Goal: Task Accomplishment & Management: Use online tool/utility

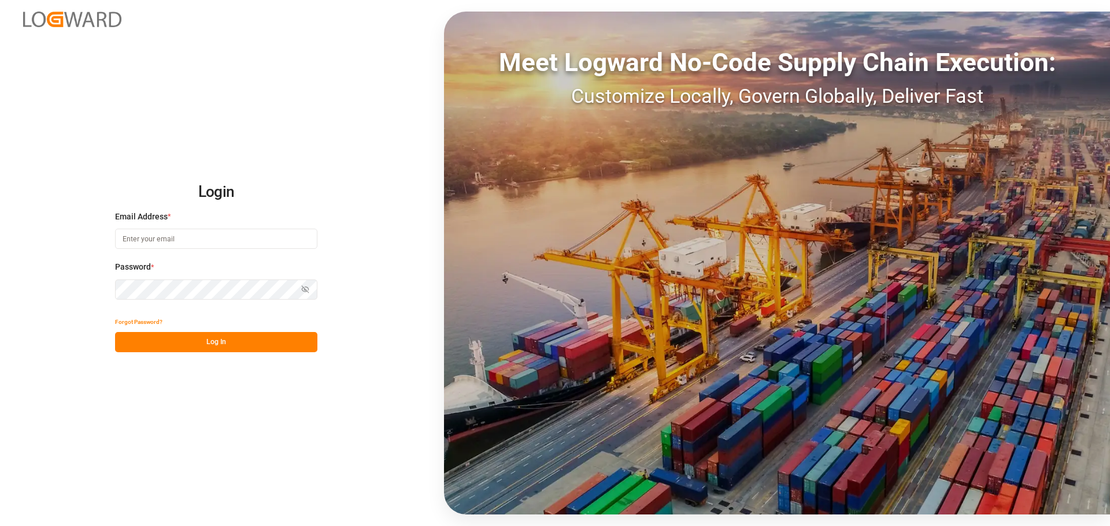
drag, startPoint x: 183, startPoint y: 239, endPoint x: 187, endPoint y: 186, distance: 53.4
click at [183, 238] on input at bounding box center [216, 239] width 202 height 20
type input "colin.agner@lanxess.com"
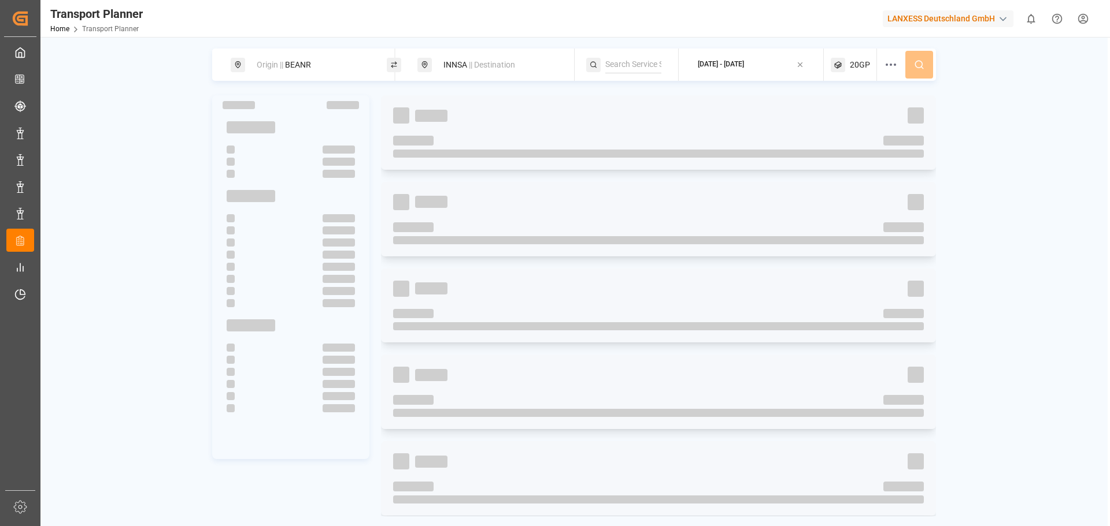
click at [319, 66] on div "Origin || BEANR" at bounding box center [312, 64] width 125 height 21
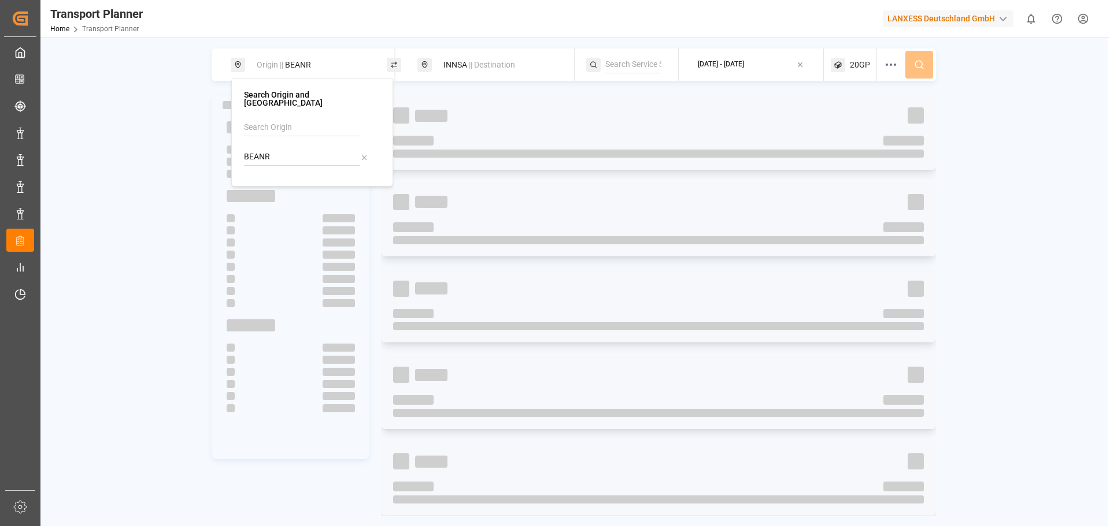
click at [287, 150] on input "BEANR" at bounding box center [302, 157] width 116 height 17
drag, startPoint x: 300, startPoint y: 147, endPoint x: 236, endPoint y: 144, distance: 64.8
click at [236, 144] on div "Search Origin and POL BEANR" at bounding box center [312, 132] width 162 height 109
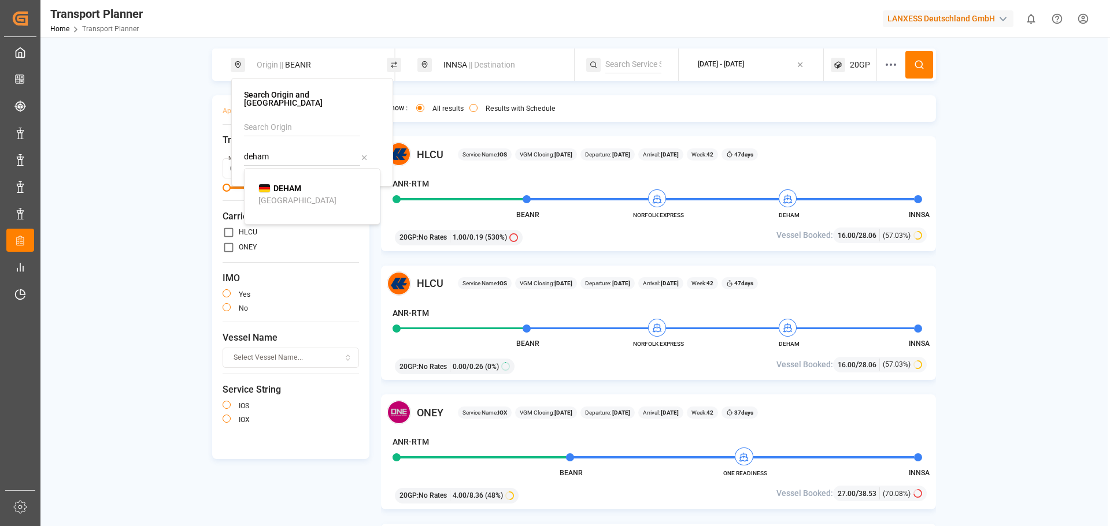
click at [272, 195] on div "Hamburg" at bounding box center [297, 201] width 78 height 12
type input "DEHAM"
click at [488, 62] on span "|| Destination" at bounding box center [492, 64] width 46 height 9
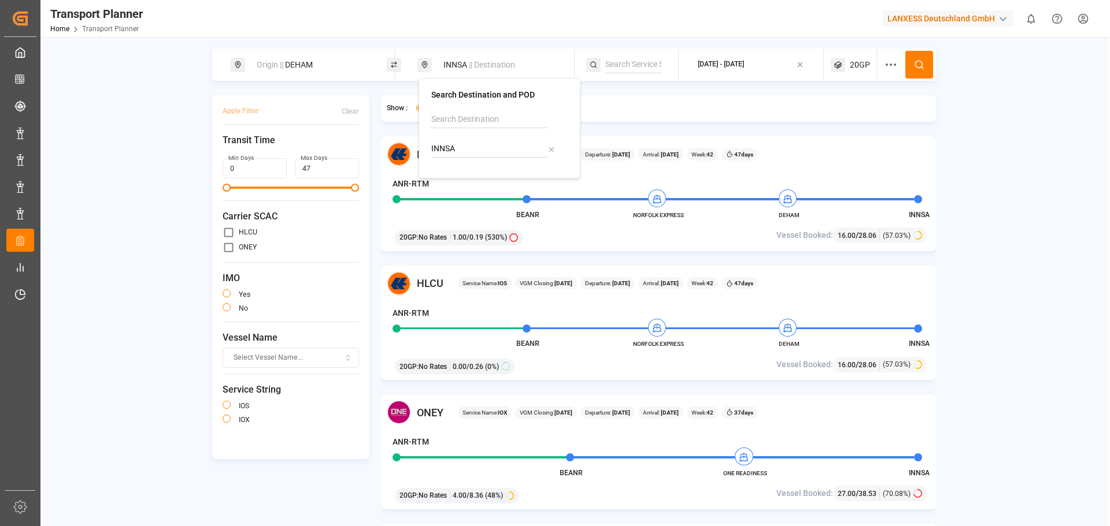
drag, startPoint x: 476, startPoint y: 150, endPoint x: 431, endPoint y: 150, distance: 45.1
click at [431, 150] on div "Search Destination and POD INNSA" at bounding box center [499, 128] width 162 height 101
click at [853, 69] on span "20GP" at bounding box center [859, 65] width 20 height 12
click at [856, 121] on icon "button" at bounding box center [858, 120] width 8 height 8
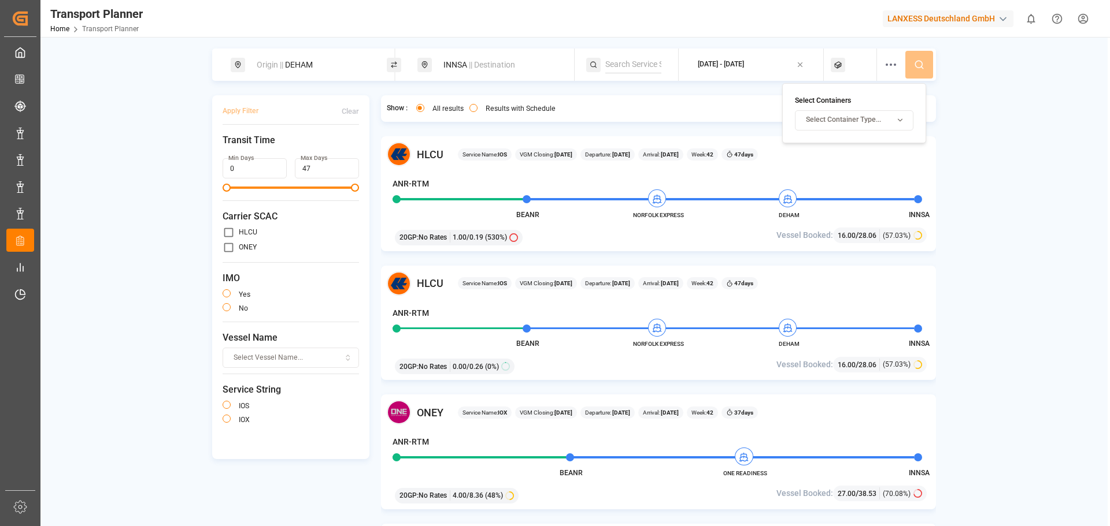
click at [856, 127] on button "Select Container Type..." at bounding box center [854, 120] width 118 height 20
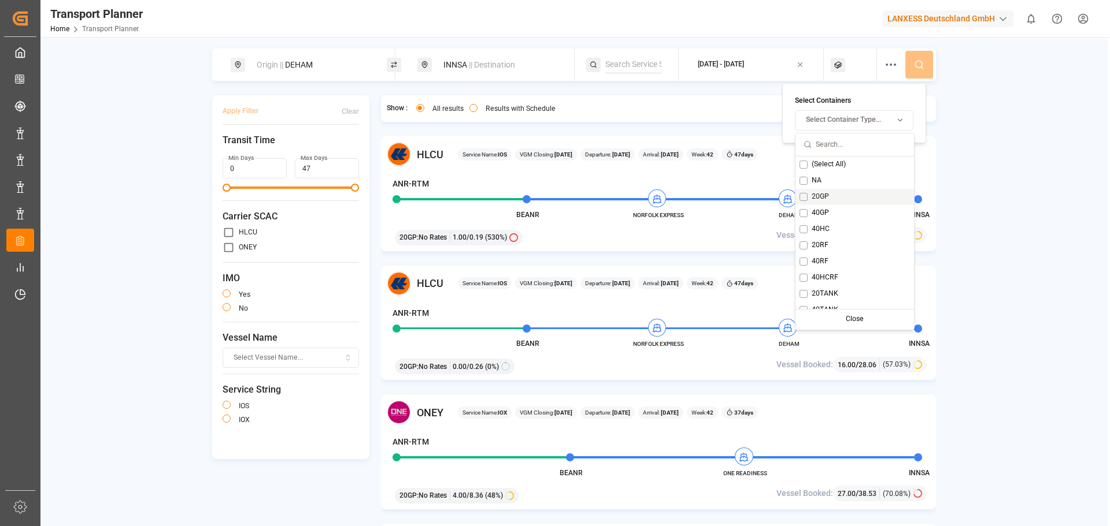
click at [803, 201] on div "20GP" at bounding box center [854, 197] width 118 height 16
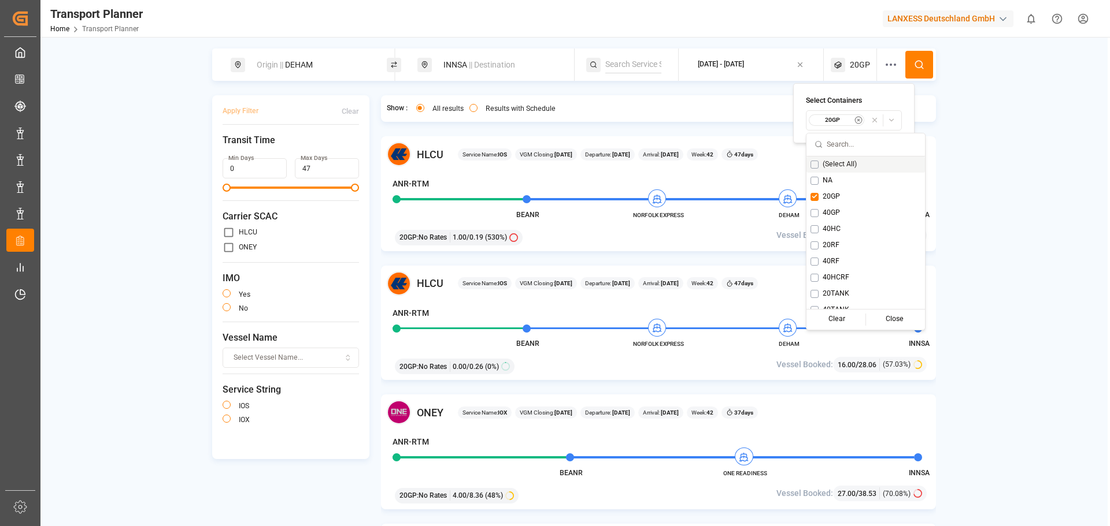
click at [918, 66] on icon at bounding box center [919, 65] width 10 height 10
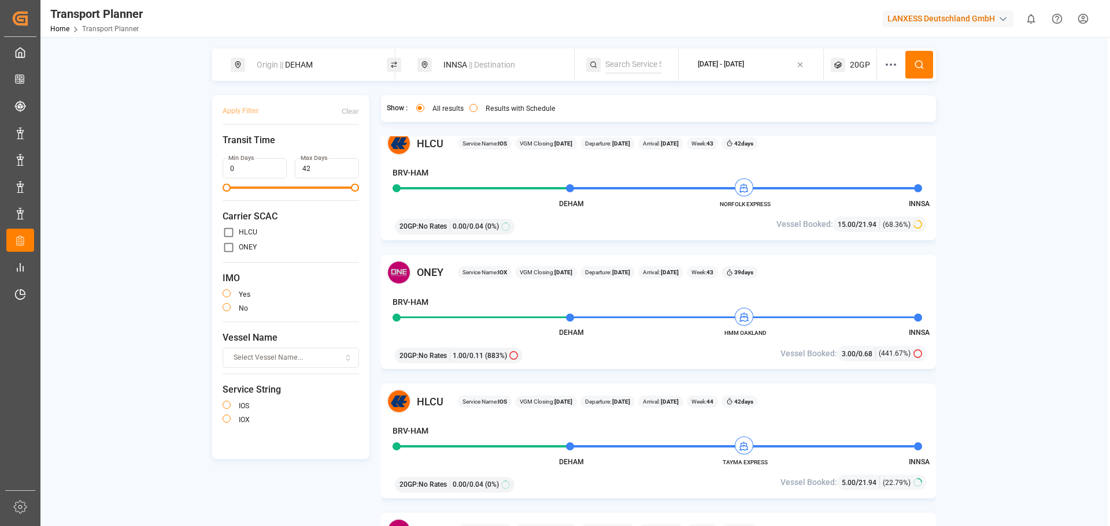
scroll to position [289, 0]
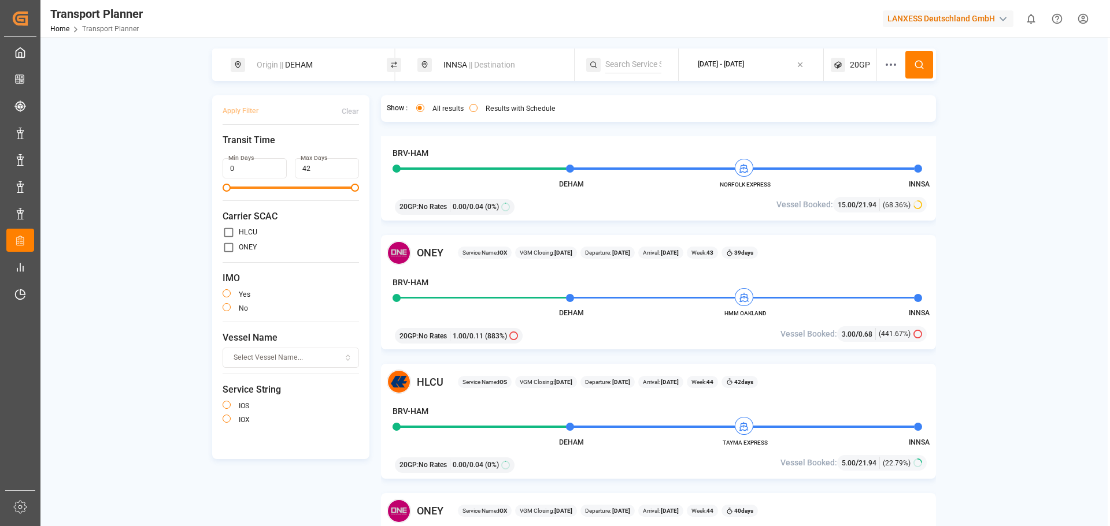
click at [854, 60] on span "20GP" at bounding box center [859, 65] width 20 height 12
click at [859, 120] on icon "button" at bounding box center [858, 120] width 8 height 8
click at [847, 122] on span "Select Container Type..." at bounding box center [843, 120] width 75 height 10
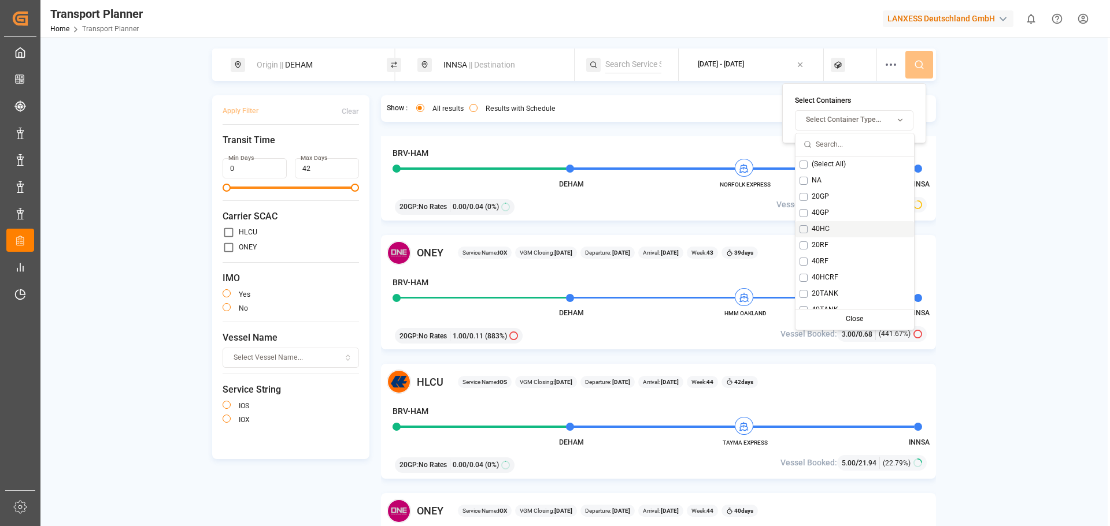
click at [807, 231] on button "Suggestions" at bounding box center [803, 229] width 8 height 8
click at [915, 74] on button at bounding box center [919, 65] width 28 height 28
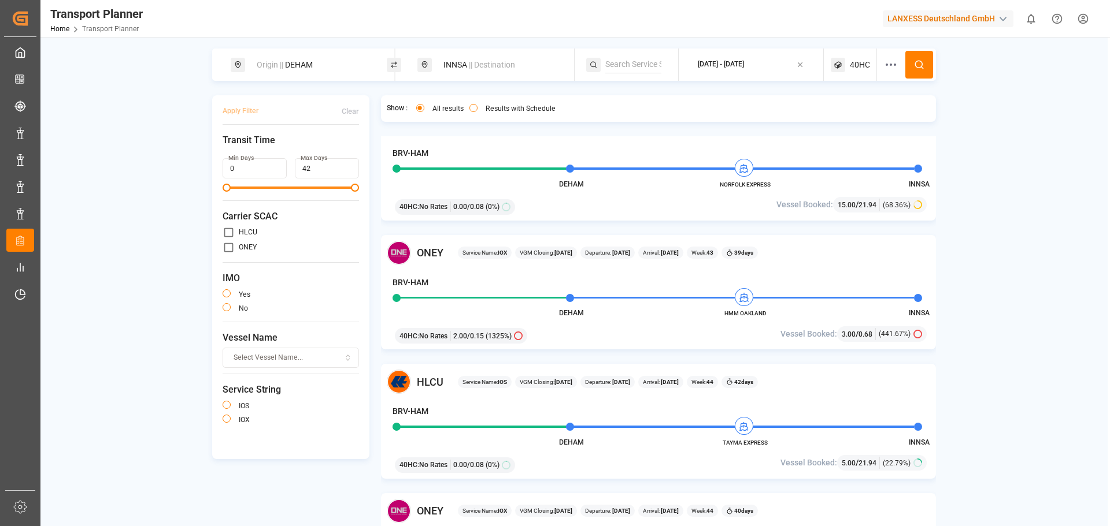
scroll to position [347, 0]
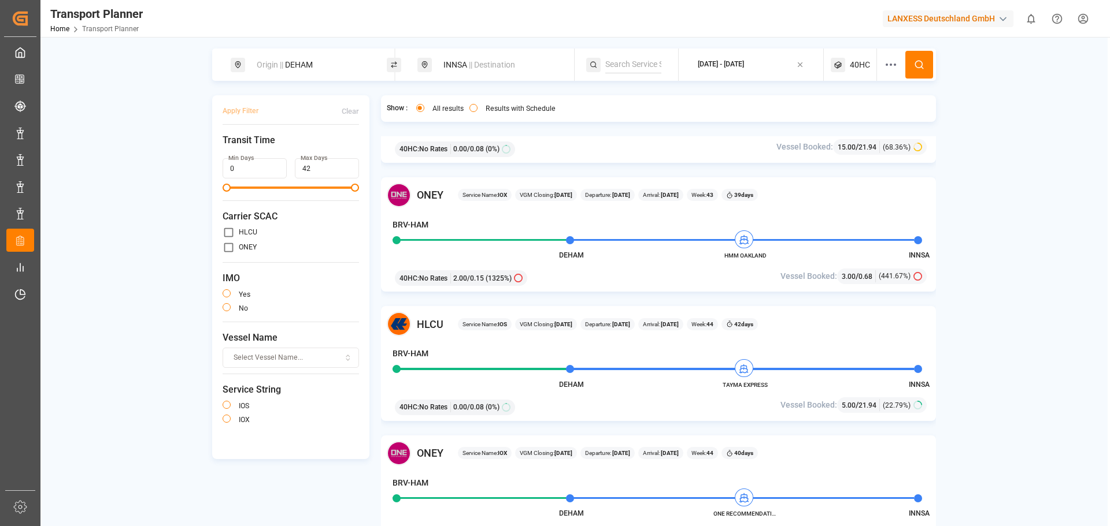
click at [743, 65] on div "2025-10-16 - 2025-12-26" at bounding box center [720, 65] width 46 height 10
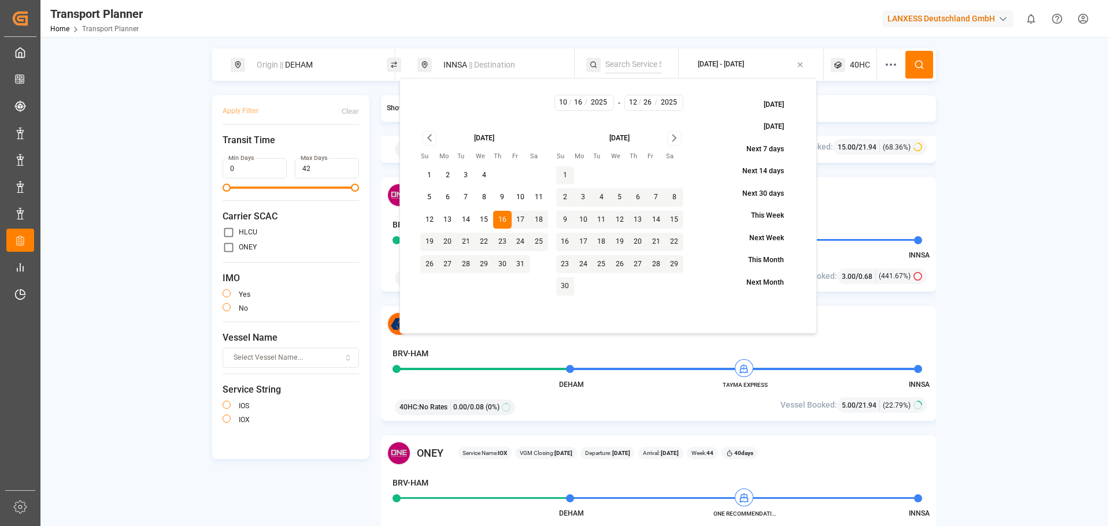
click at [432, 196] on button "5" at bounding box center [429, 197] width 18 height 18
type input "5"
click at [916, 71] on button at bounding box center [919, 65] width 28 height 28
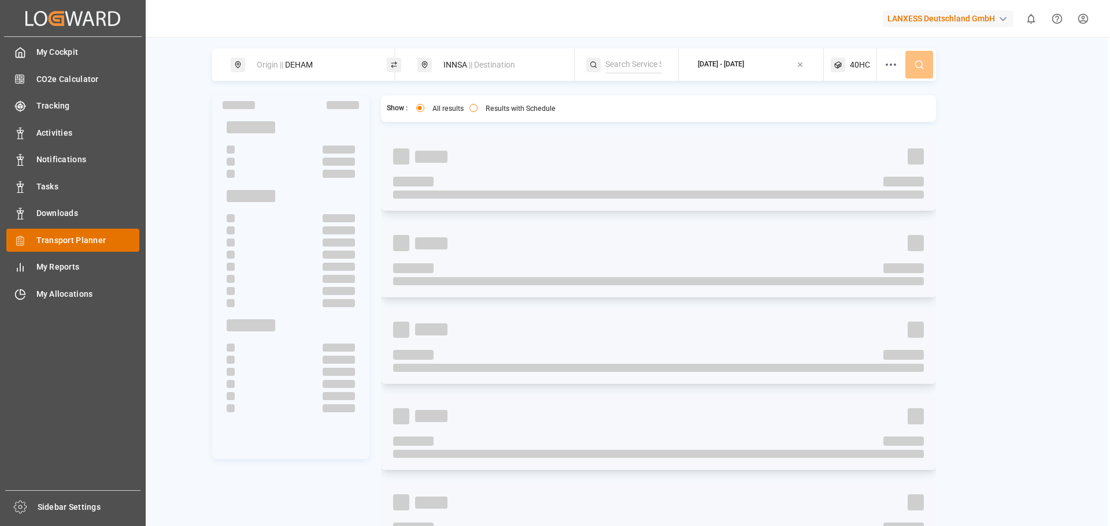
drag, startPoint x: 25, startPoint y: 24, endPoint x: 37, endPoint y: 241, distance: 217.6
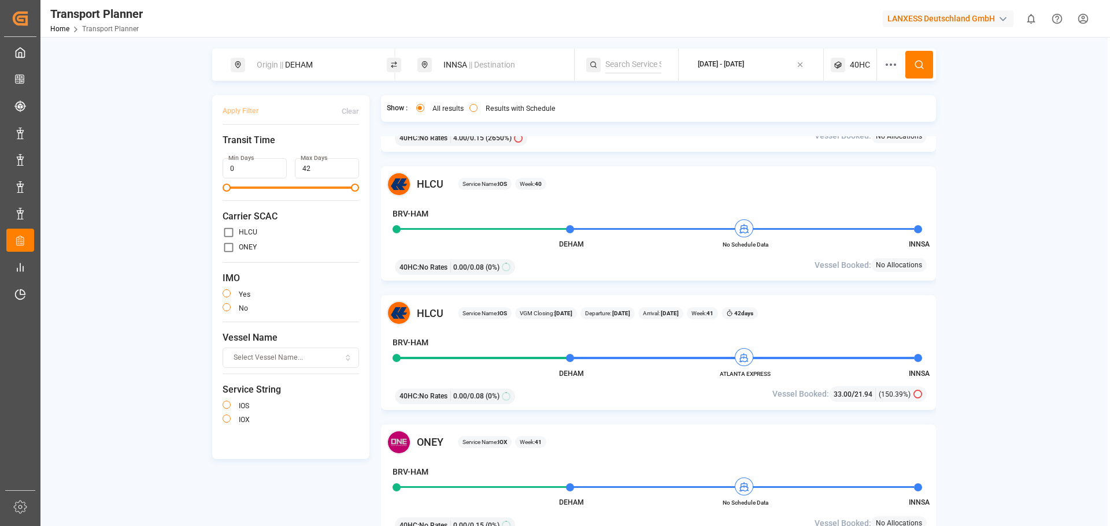
scroll to position [116, 0]
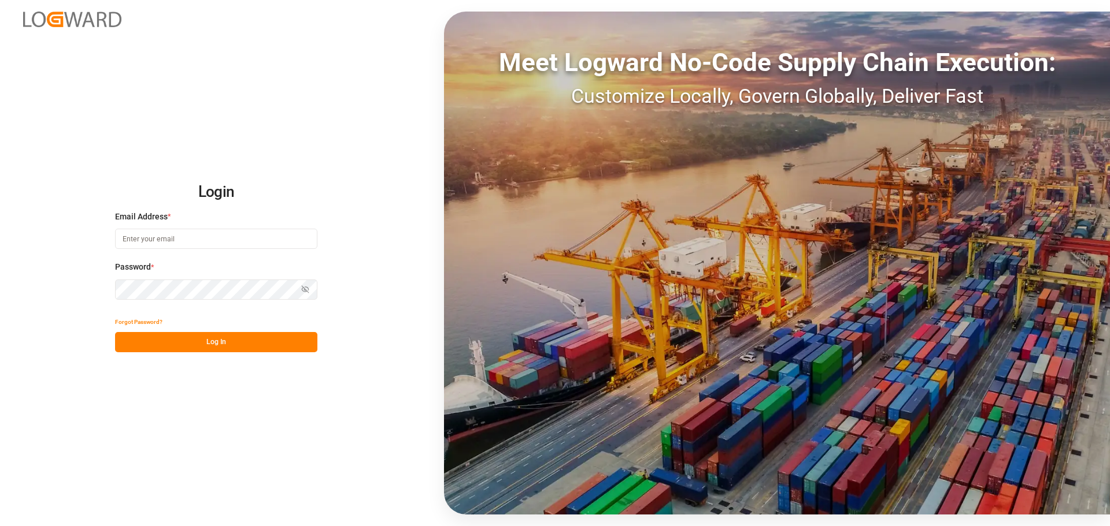
click at [171, 236] on input at bounding box center [216, 239] width 202 height 20
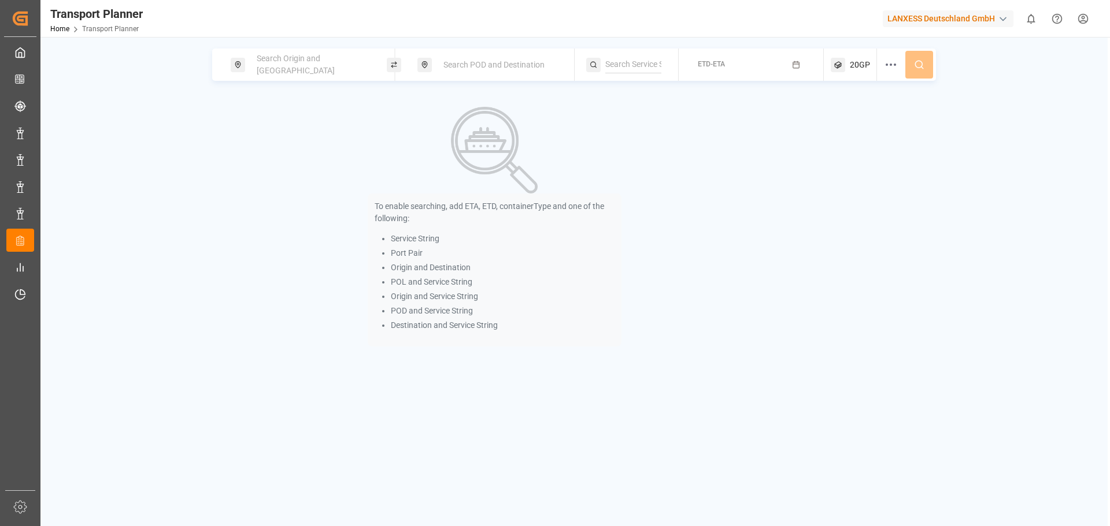
click at [310, 65] on span "Search Origin and [GEOGRAPHIC_DATA]" at bounding box center [296, 64] width 78 height 21
click at [291, 149] on input at bounding box center [302, 157] width 116 height 17
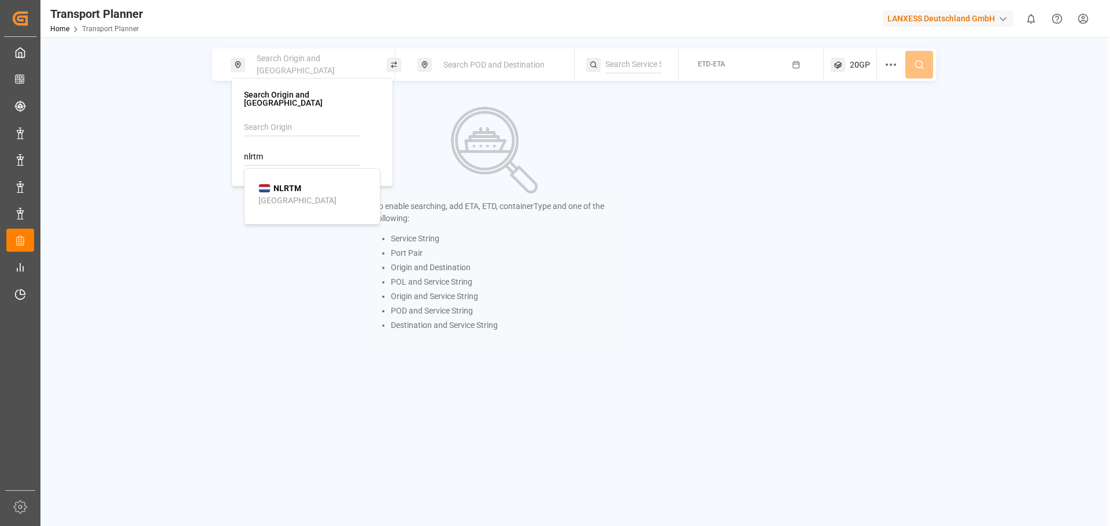
click at [289, 184] on b "NLRTM" at bounding box center [287, 188] width 28 height 9
type input "NLRTM"
click at [489, 57] on div "Search POD and Destination" at bounding box center [498, 64] width 125 height 21
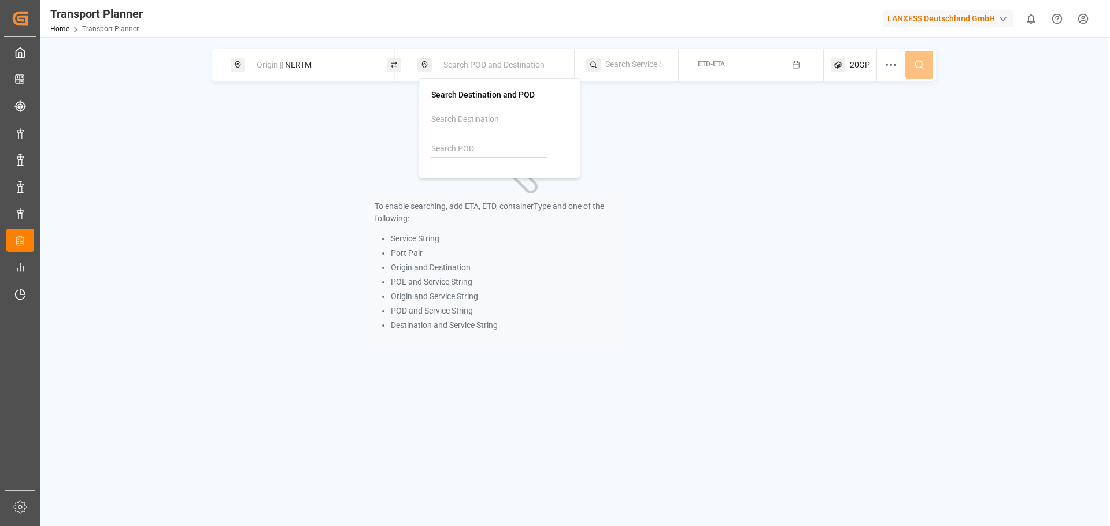
click at [476, 149] on input at bounding box center [489, 148] width 116 height 17
drag, startPoint x: 481, startPoint y: 175, endPoint x: 576, endPoint y: 135, distance: 102.3
click at [483, 176] on b "INNSA" at bounding box center [473, 180] width 24 height 9
type input "INNSA"
click at [747, 57] on button "ETD-ETA" at bounding box center [750, 65] width 131 height 23
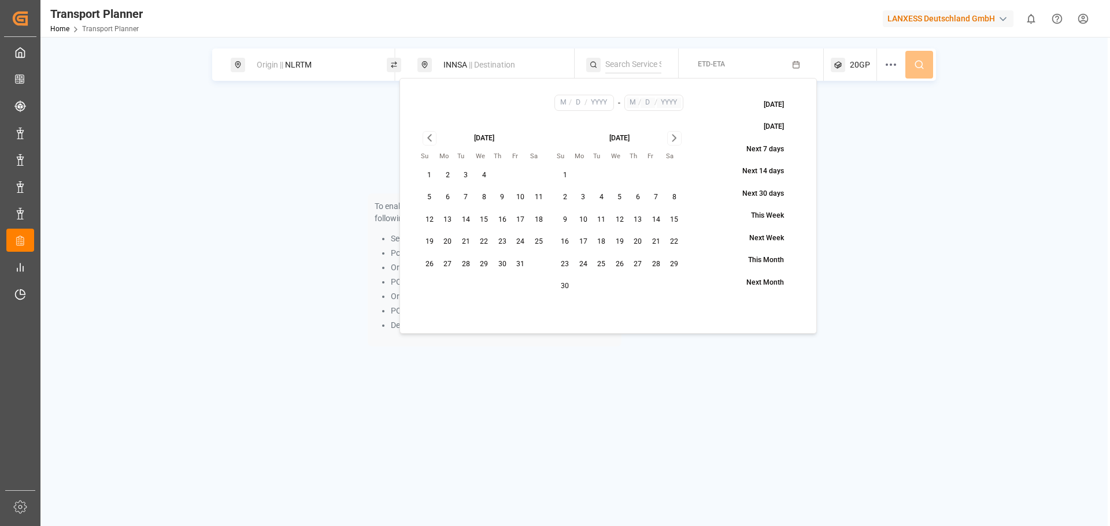
click at [481, 200] on button "8" at bounding box center [484, 197] width 18 height 18
type input "10"
type input "8"
type input "2025"
click at [431, 198] on button "5" at bounding box center [429, 197] width 18 height 18
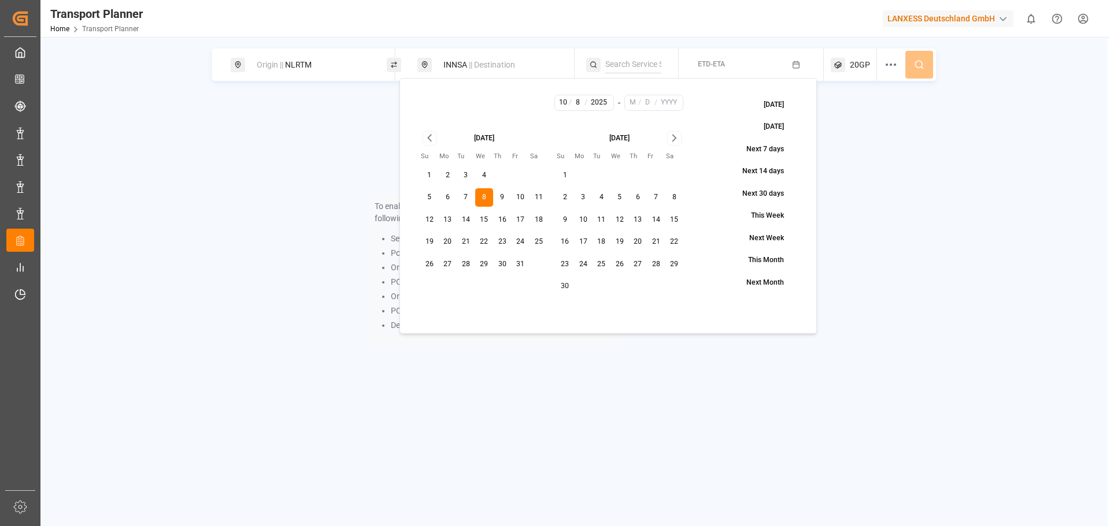
type input "5"
type input "10"
type input "8"
type input "2025"
click at [478, 202] on button "8" at bounding box center [484, 197] width 18 height 18
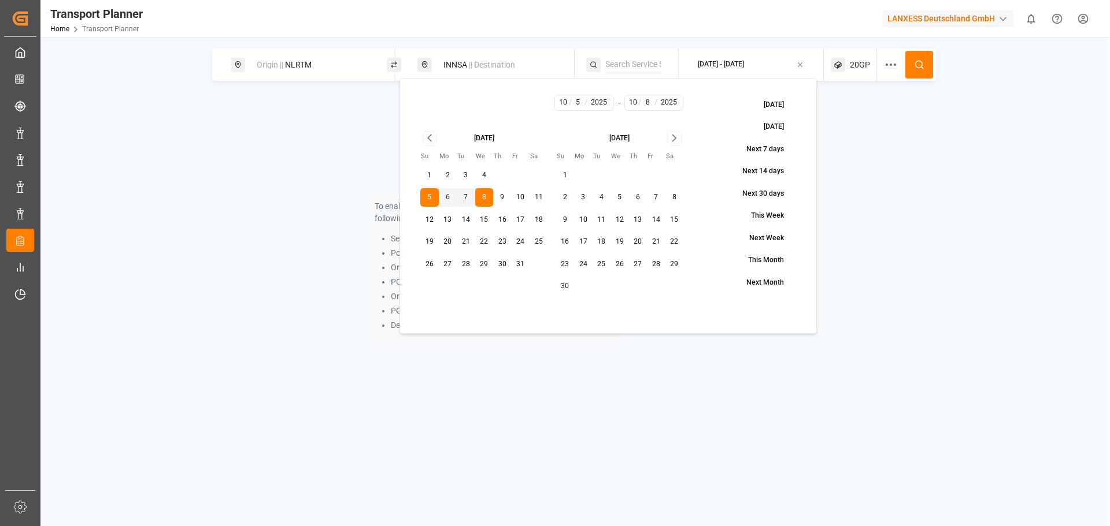
type input "8"
click at [425, 195] on button "5" at bounding box center [429, 197] width 18 height 18
type input "5"
type input "10"
type input "8"
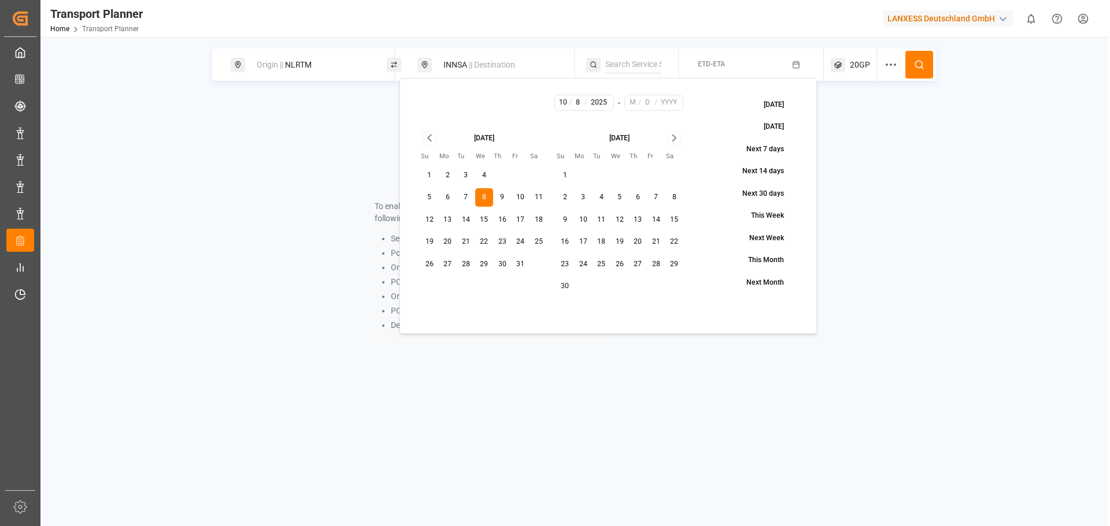
type input "2025"
click at [425, 195] on button "5" at bounding box center [429, 197] width 18 height 18
click at [432, 198] on button "5" at bounding box center [429, 197] width 18 height 18
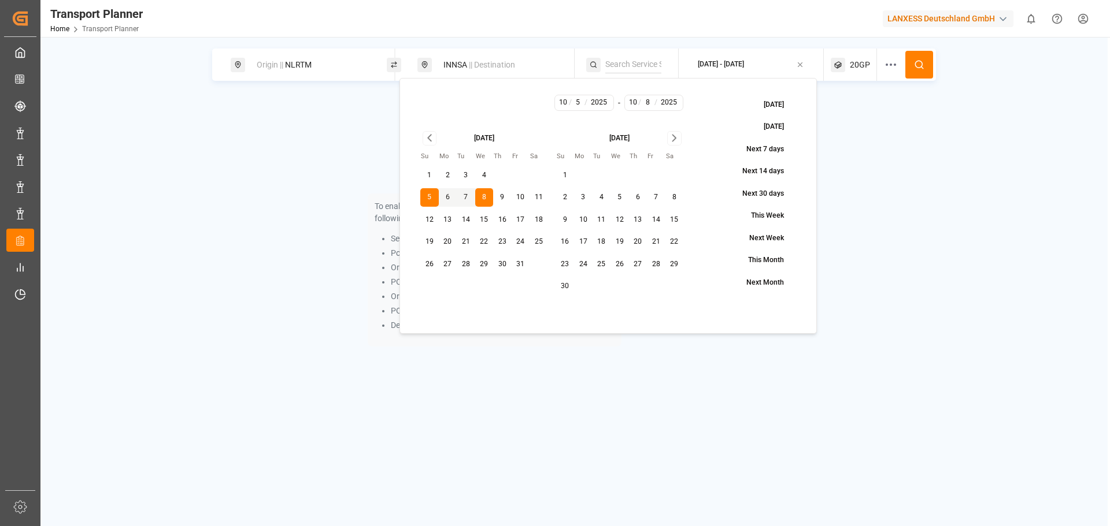
click at [432, 198] on button "5" at bounding box center [429, 197] width 18 height 18
click at [678, 142] on icon "Go to next month" at bounding box center [673, 138] width 13 height 14
click at [639, 239] on button "25" at bounding box center [638, 242] width 18 height 18
type input "12"
type input "25"
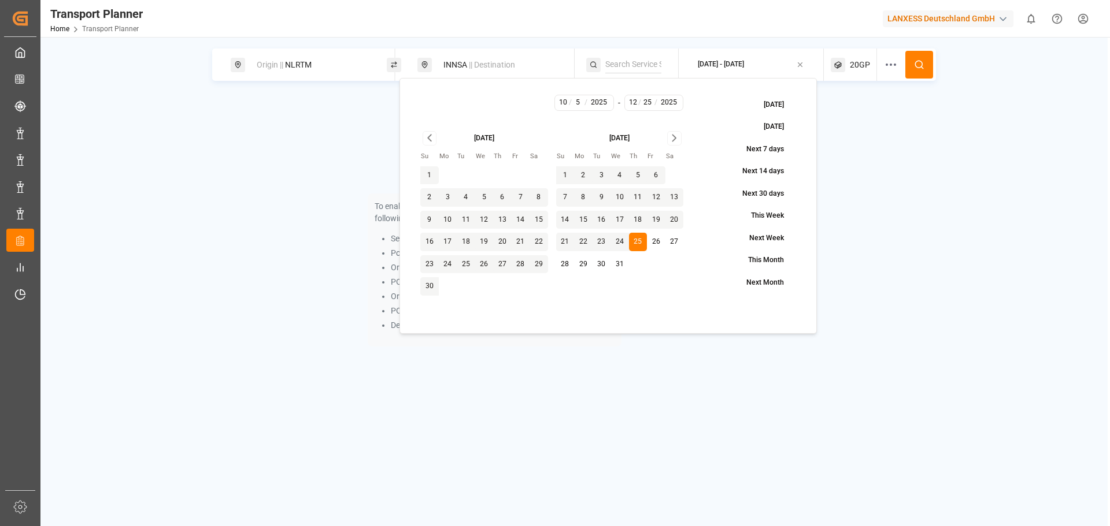
click at [863, 69] on span "20GP" at bounding box center [859, 65] width 20 height 12
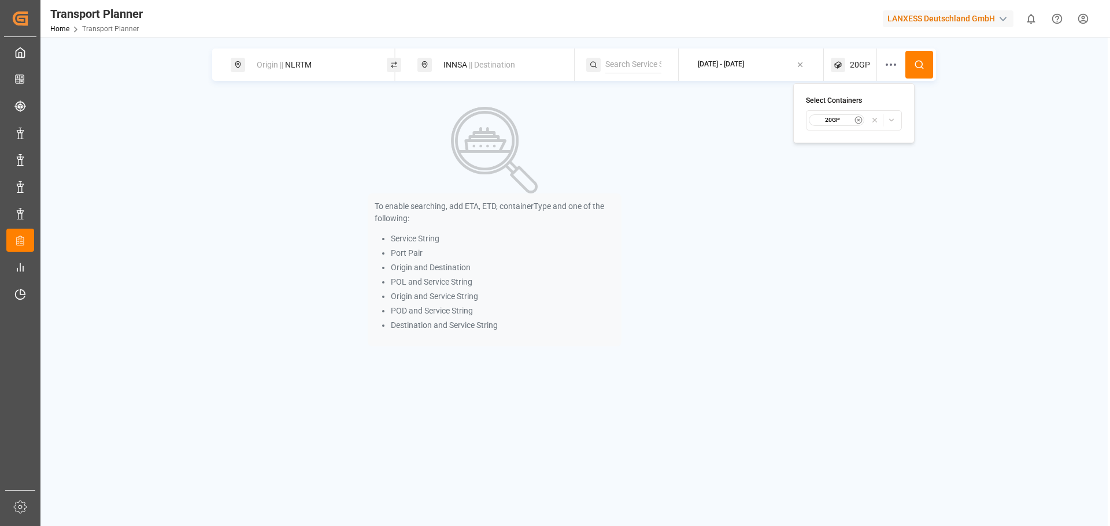
click at [836, 126] on div "20GP" at bounding box center [853, 120] width 91 height 12
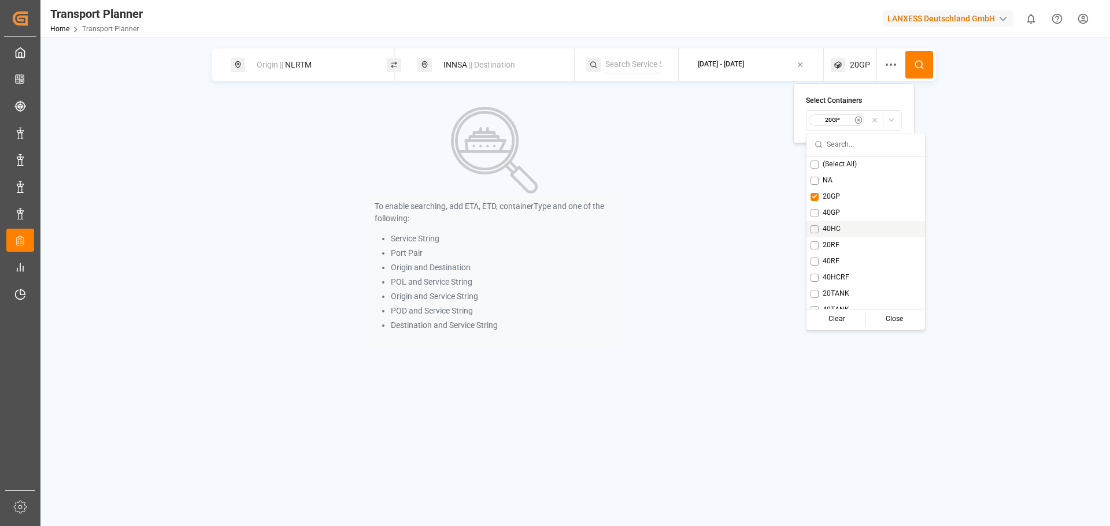
click at [814, 227] on button "Suggestions" at bounding box center [814, 229] width 8 height 8
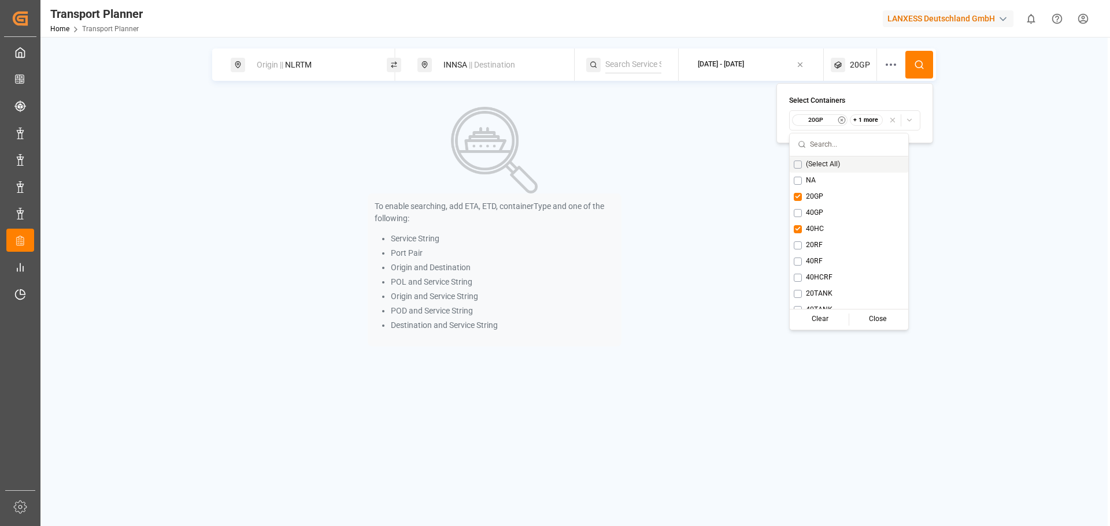
click at [915, 67] on icon at bounding box center [919, 65] width 10 height 10
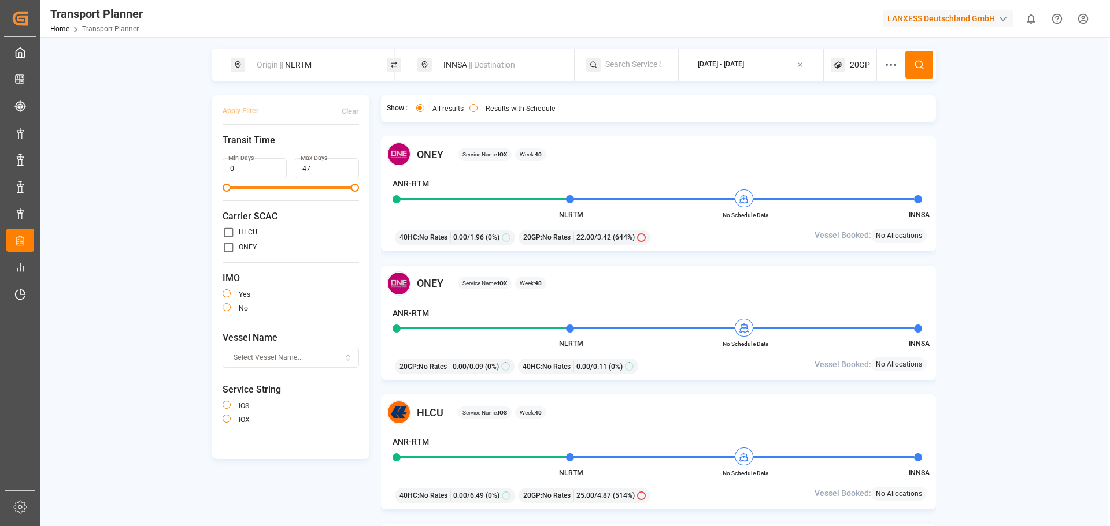
click at [862, 72] on div "20GP" at bounding box center [853, 65] width 46 height 32
click at [832, 124] on div "20GP" at bounding box center [820, 120] width 56 height 12
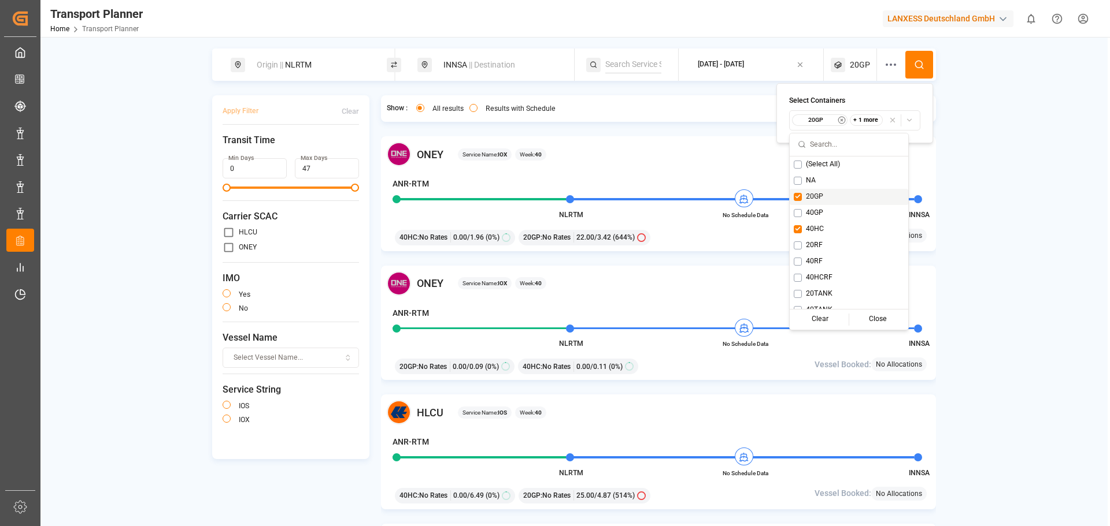
click at [799, 194] on button "Suggestions" at bounding box center [797, 197] width 8 height 8
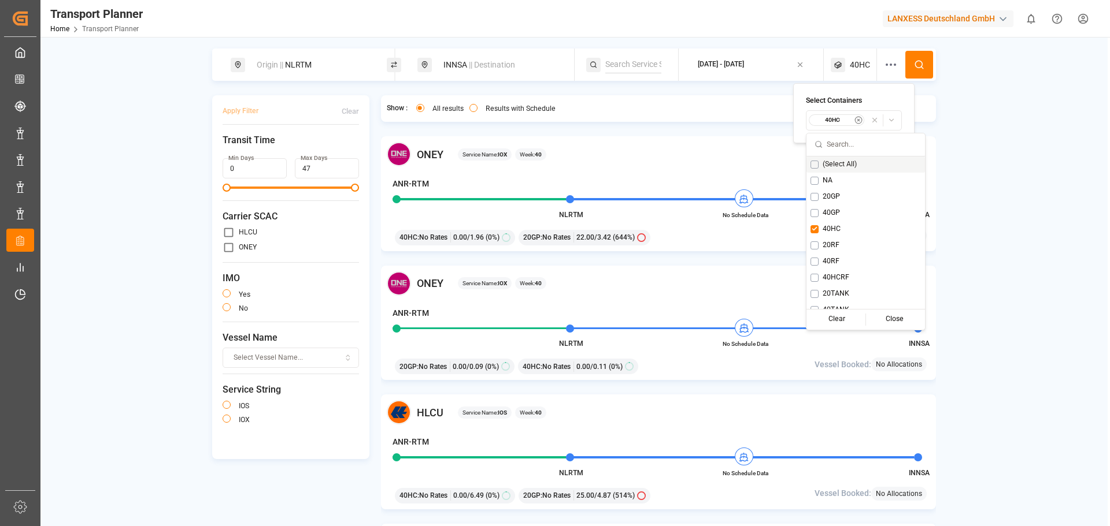
click at [925, 68] on button at bounding box center [919, 65] width 28 height 28
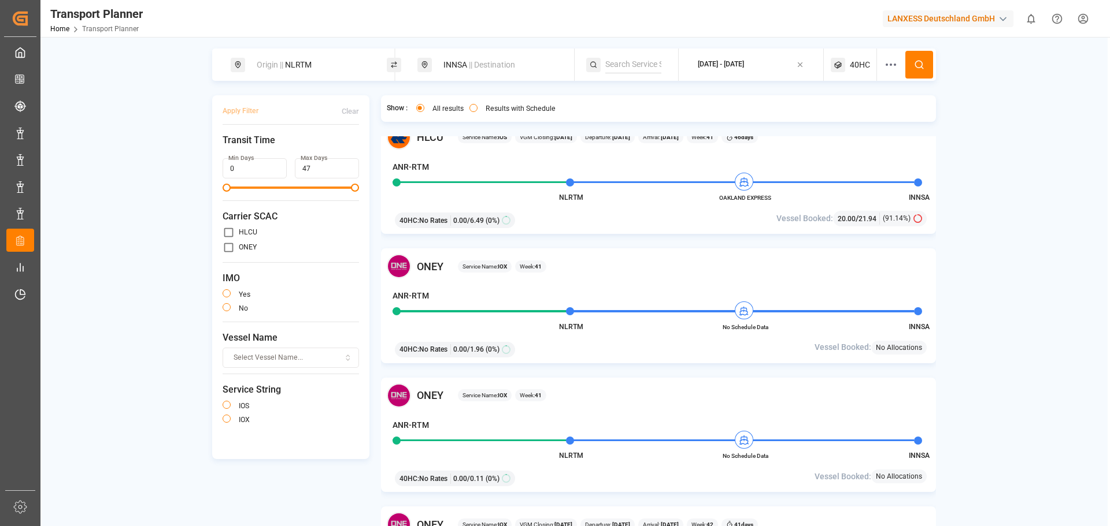
scroll to position [462, 0]
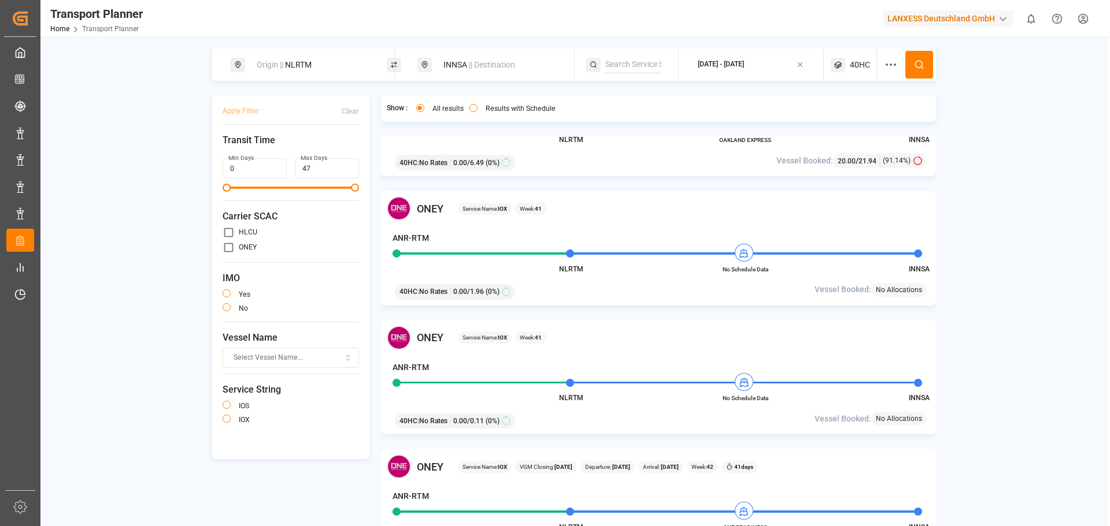
click at [229, 291] on button "button" at bounding box center [226, 294] width 8 height 8
click at [228, 293] on circle "button" at bounding box center [226, 294] width 4 height 4
click at [226, 310] on button "button" at bounding box center [226, 307] width 8 height 8
click at [913, 61] on button at bounding box center [919, 65] width 28 height 28
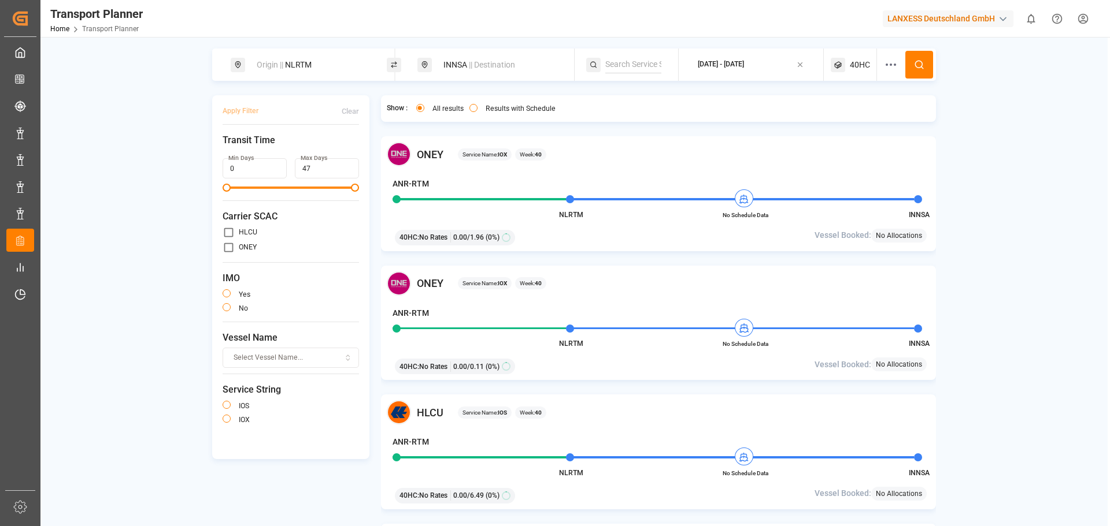
click at [1044, 254] on div "Origin || NLRTM INNSA || Destination [DATE] - [DATE] 40HC Apply Filter Clear Tr…" at bounding box center [573, 303] width 1067 height 509
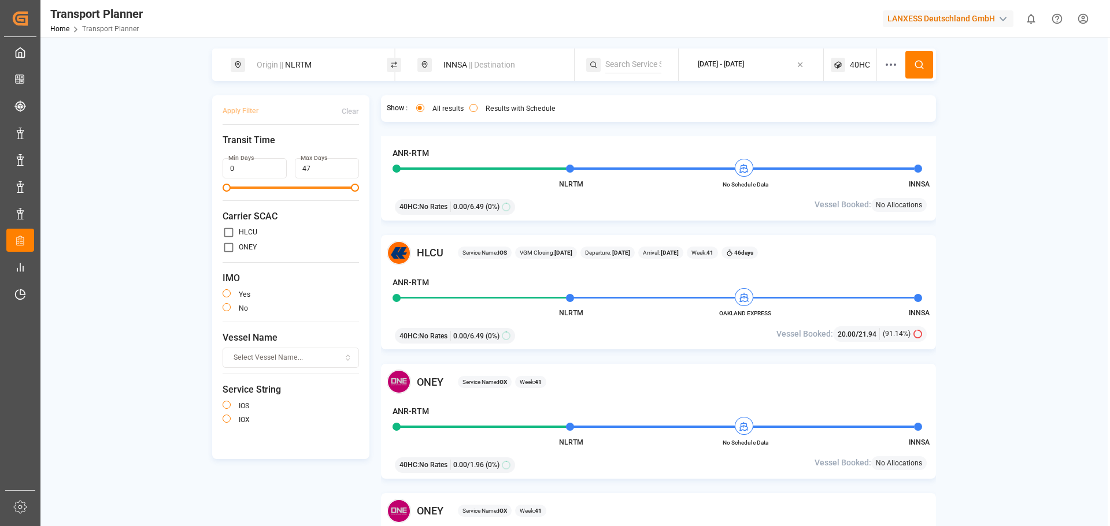
scroll to position [347, 0]
